Goal: Participate in discussion: Engage in conversation with other users on a specific topic

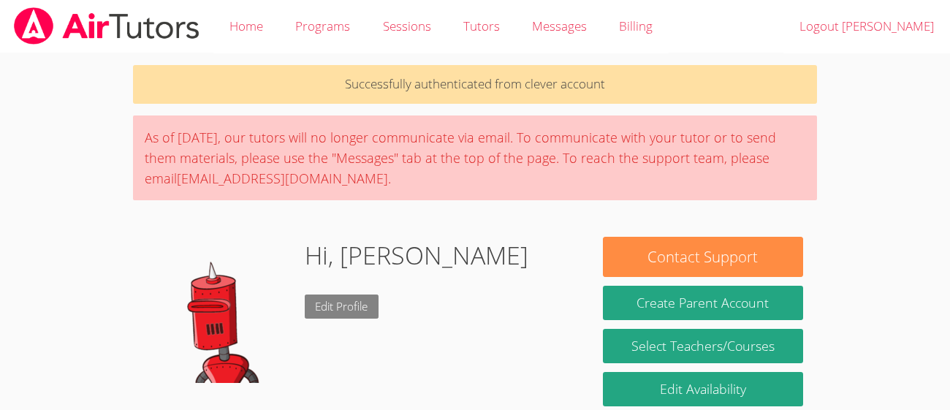
click at [321, 298] on link "Edit Profile" at bounding box center [342, 307] width 75 height 24
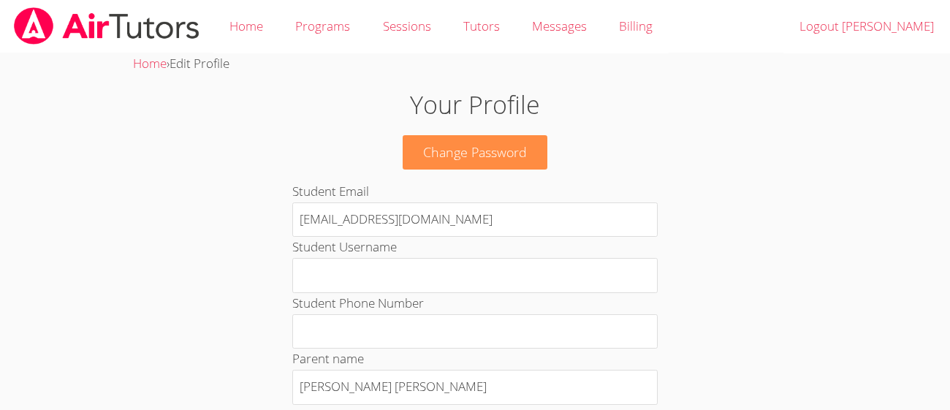
click at [653, 146] on p "Change Password" at bounding box center [475, 152] width 513 height 34
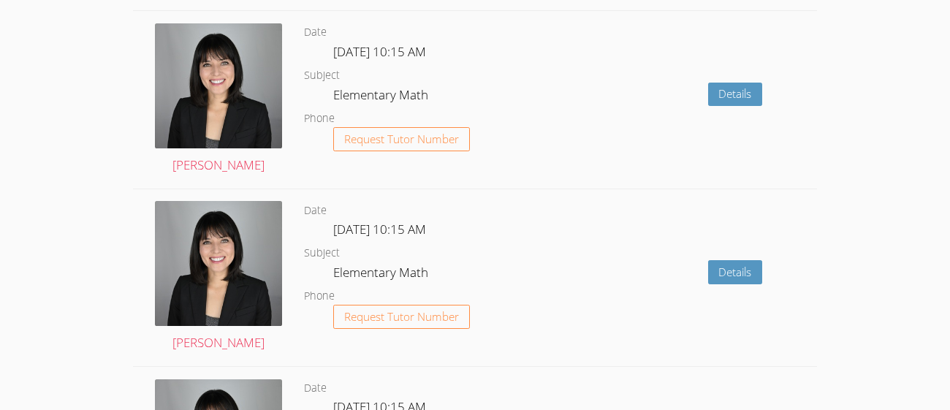
scroll to position [1504, 0]
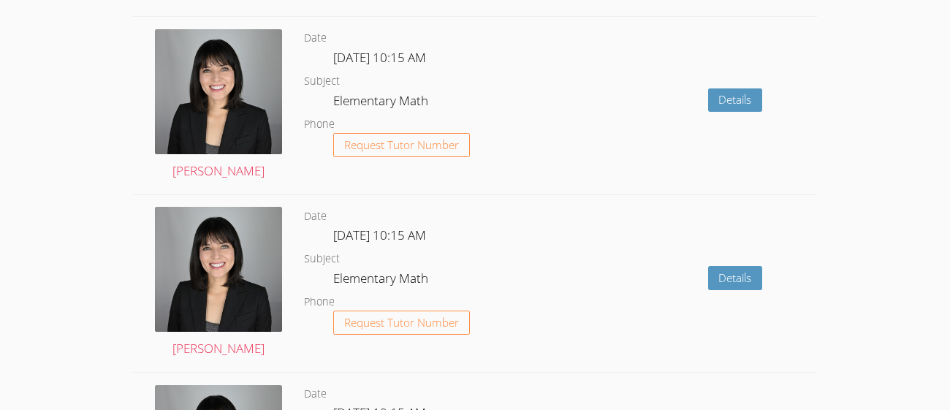
click at [598, 234] on div "Details" at bounding box center [680, 283] width 273 height 177
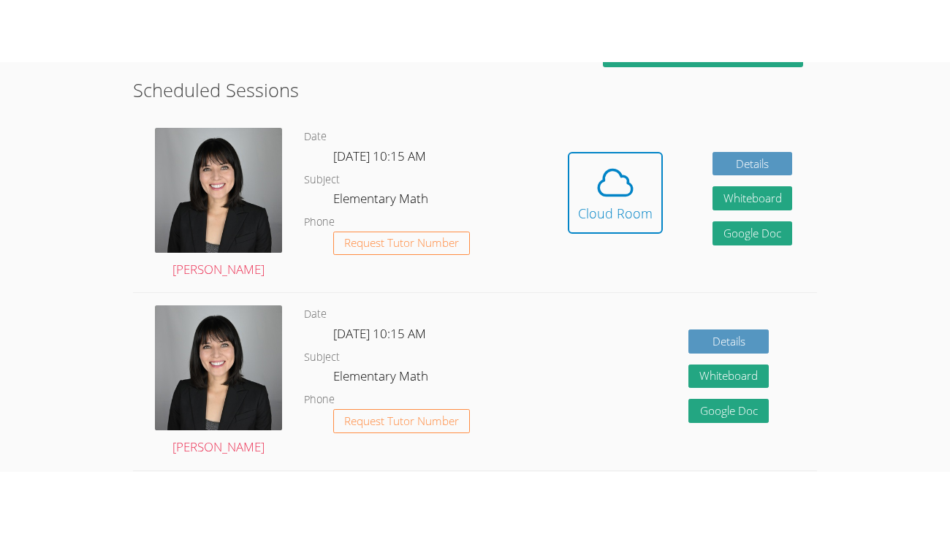
scroll to position [401, 0]
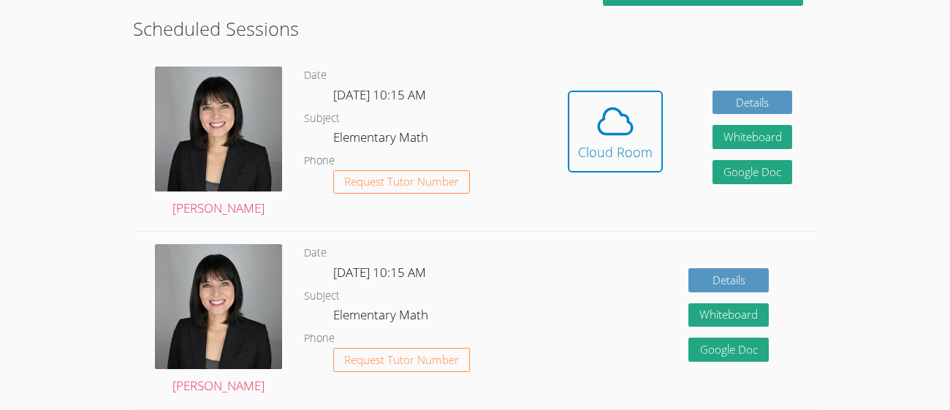
click at [598, 234] on div "Details Whiteboard Hidden Google Doc" at bounding box center [680, 320] width 273 height 177
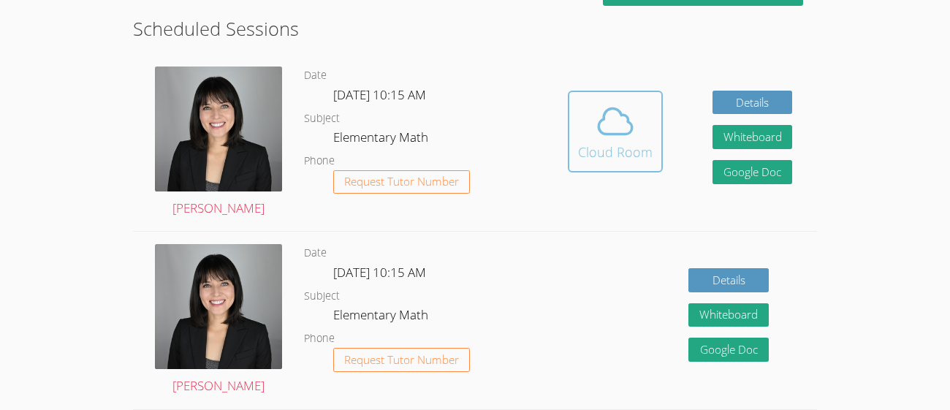
click at [605, 92] on button "Cloud Room" at bounding box center [615, 132] width 95 height 82
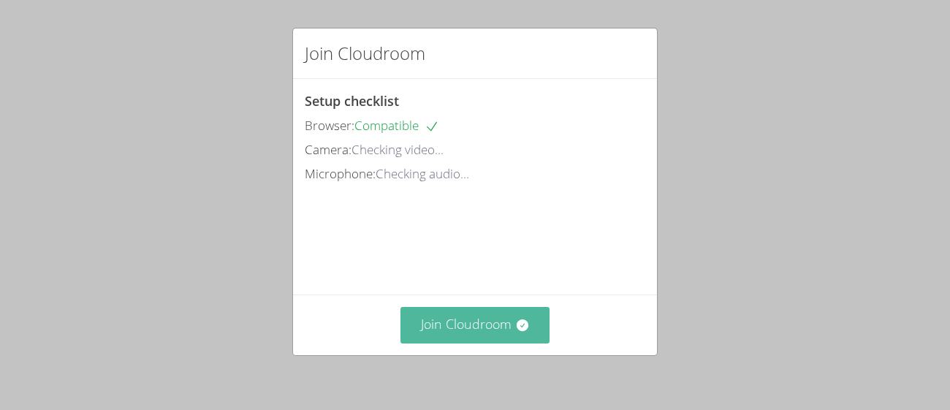
click at [524, 311] on button "Join Cloudroom" at bounding box center [476, 325] width 150 height 36
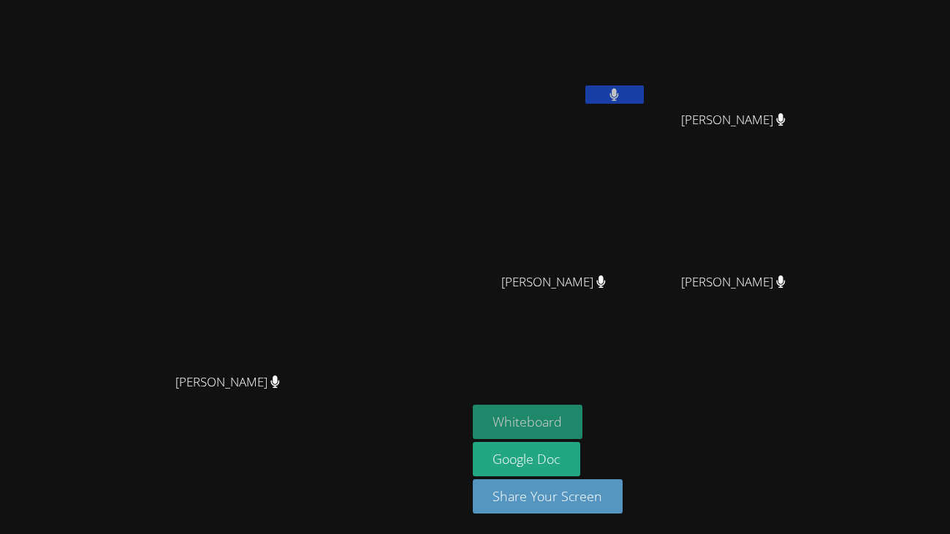
click at [583, 409] on button "Whiteboard" at bounding box center [528, 422] width 110 height 34
click at [619, 95] on icon at bounding box center [614, 94] width 9 height 12
click at [644, 101] on button at bounding box center [615, 95] width 58 height 18
click at [583, 409] on button "Whiteboard" at bounding box center [528, 422] width 110 height 34
click at [622, 98] on icon at bounding box center [614, 94] width 15 height 12
